Goal: Information Seeking & Learning: Learn about a topic

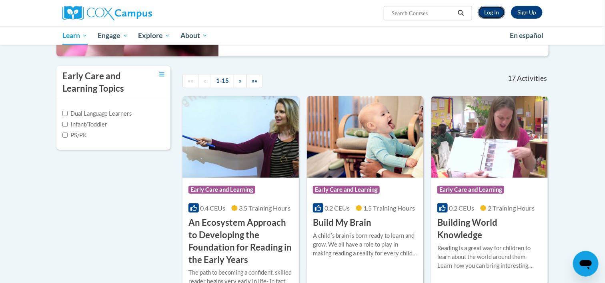
click at [491, 10] on link "Log In" at bounding box center [491, 12] width 28 height 13
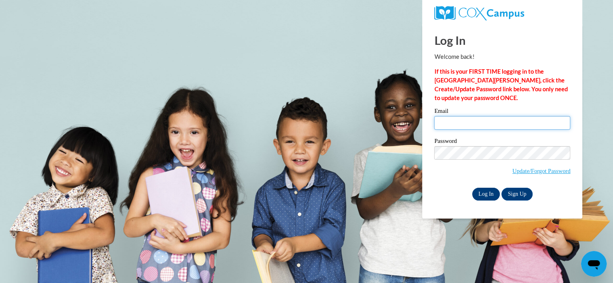
type input "[EMAIL_ADDRESS][DOMAIN_NAME]"
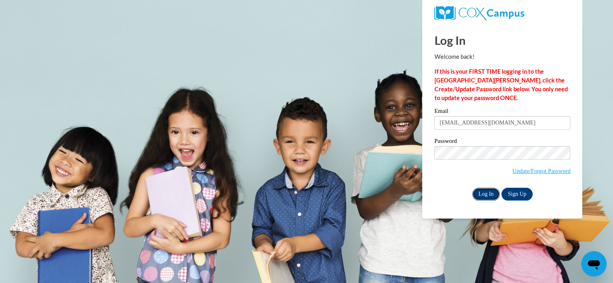
click at [484, 194] on input "Log In" at bounding box center [486, 194] width 28 height 13
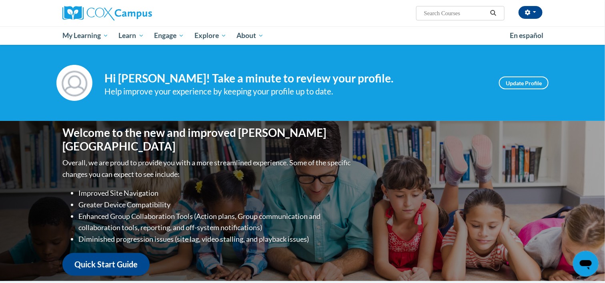
click at [443, 18] on span "Search Search..." at bounding box center [460, 13] width 88 height 14
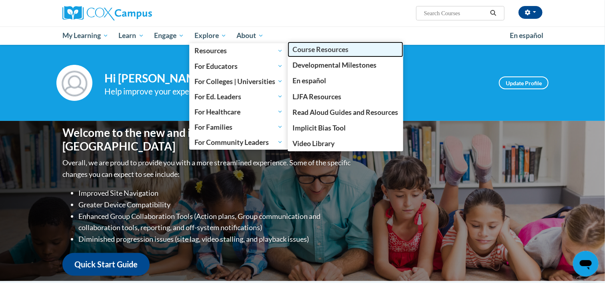
click at [299, 49] on span "Course Resources" at bounding box center [320, 49] width 56 height 8
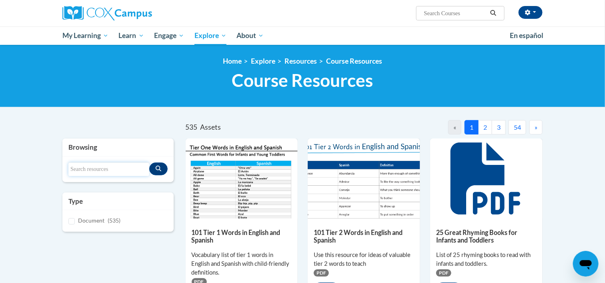
click at [76, 166] on input "Search resources" at bounding box center [108, 169] width 81 height 14
type input "S"
type input "Fidelity"
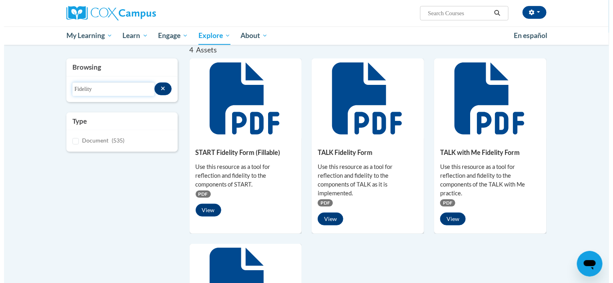
scroll to position [74, 0]
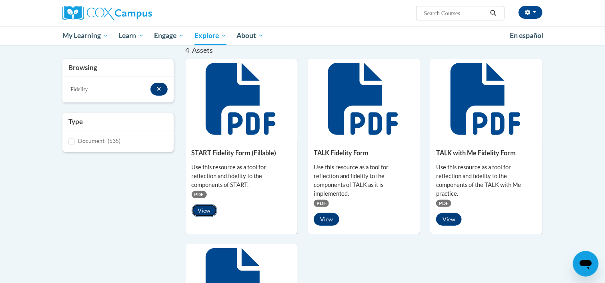
click at [208, 210] on button "View" at bounding box center [205, 210] width 26 height 13
